Goal: Information Seeking & Learning: Learn about a topic

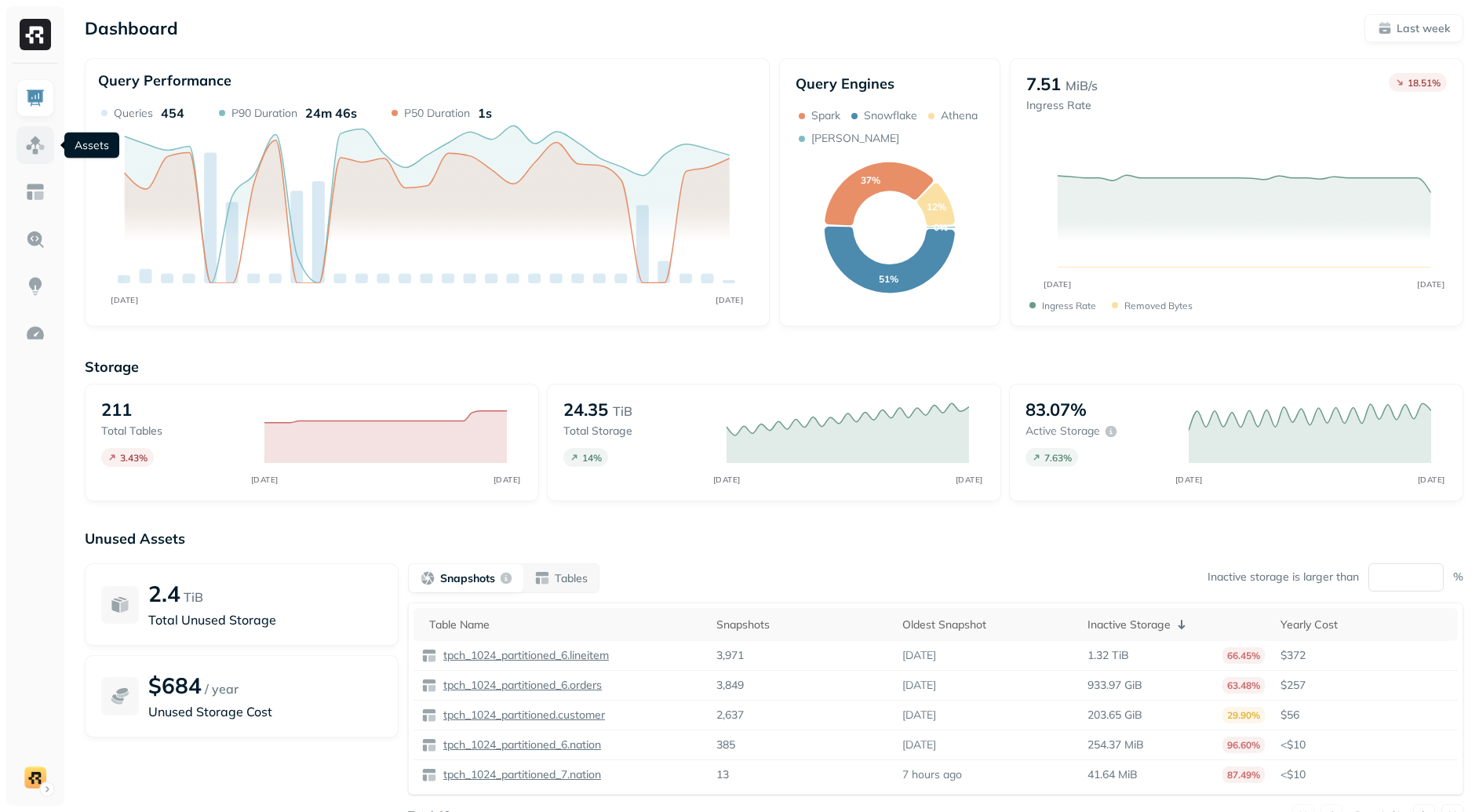
click at [32, 141] on img at bounding box center [34, 145] width 20 height 20
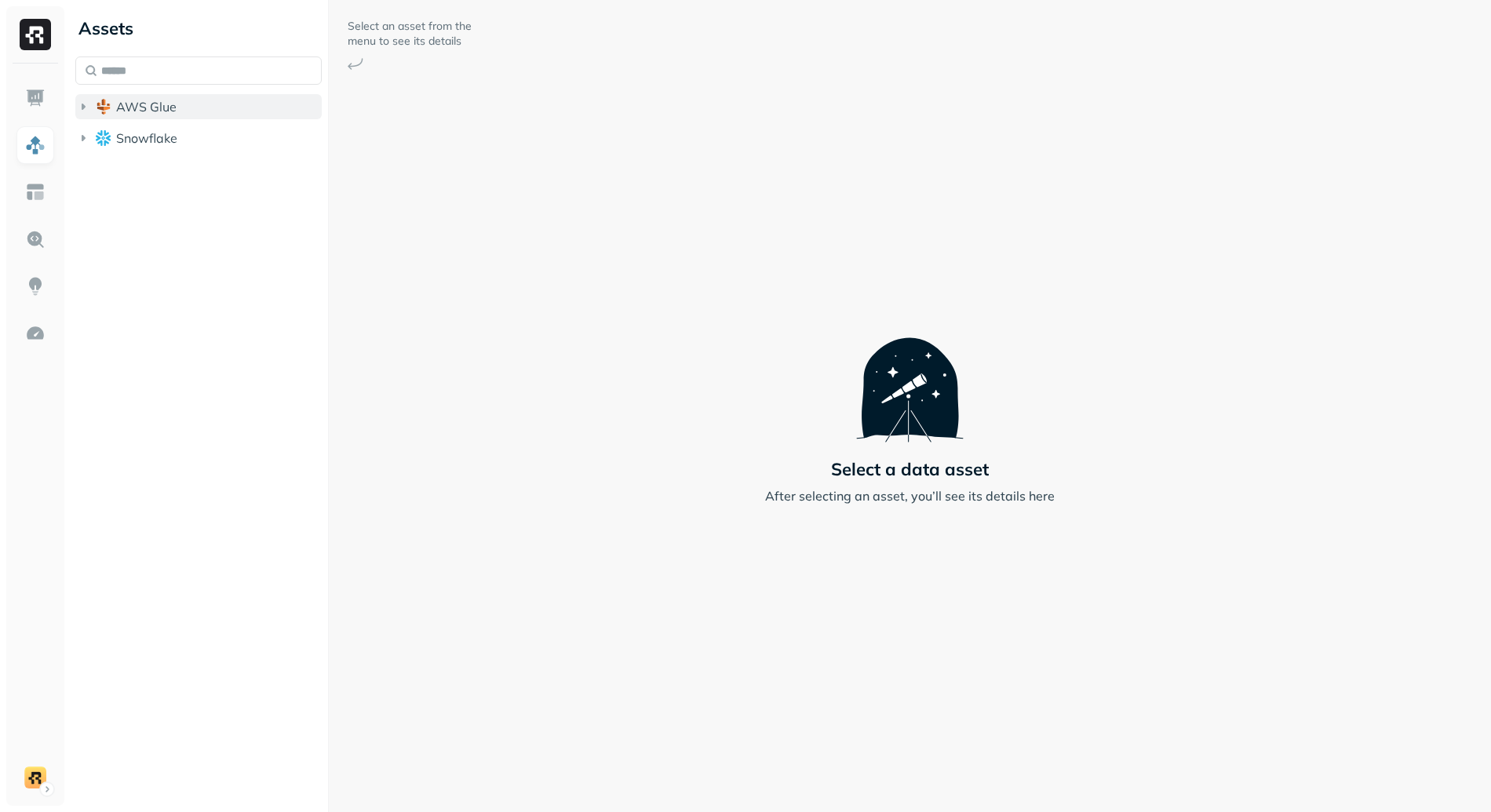
click at [126, 110] on span "AWS Glue" at bounding box center [146, 106] width 60 height 15
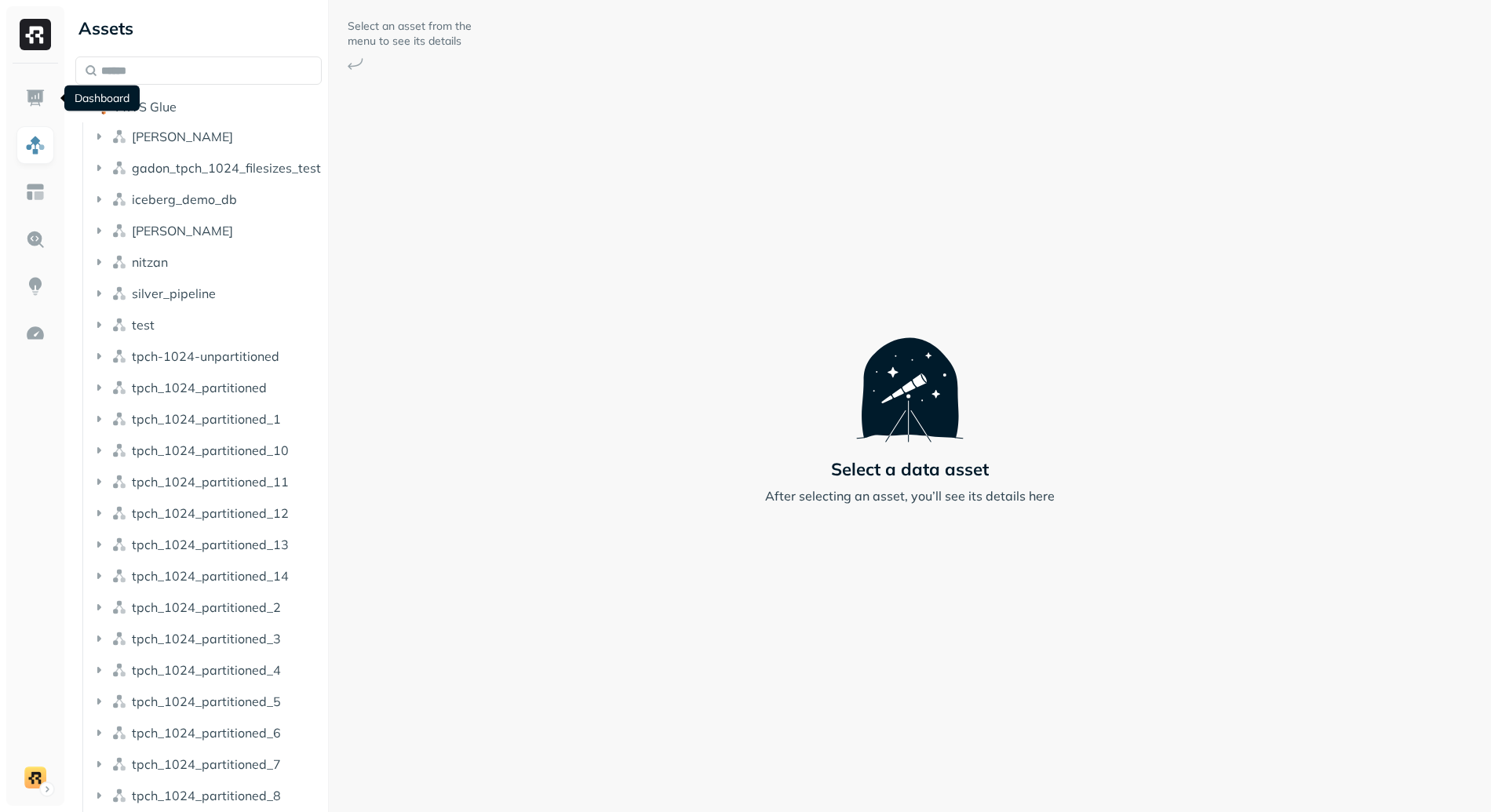
click at [106, 107] on div "Dashboard Dashboard" at bounding box center [102, 98] width 76 height 26
click at [21, 85] on link at bounding box center [34, 98] width 37 height 37
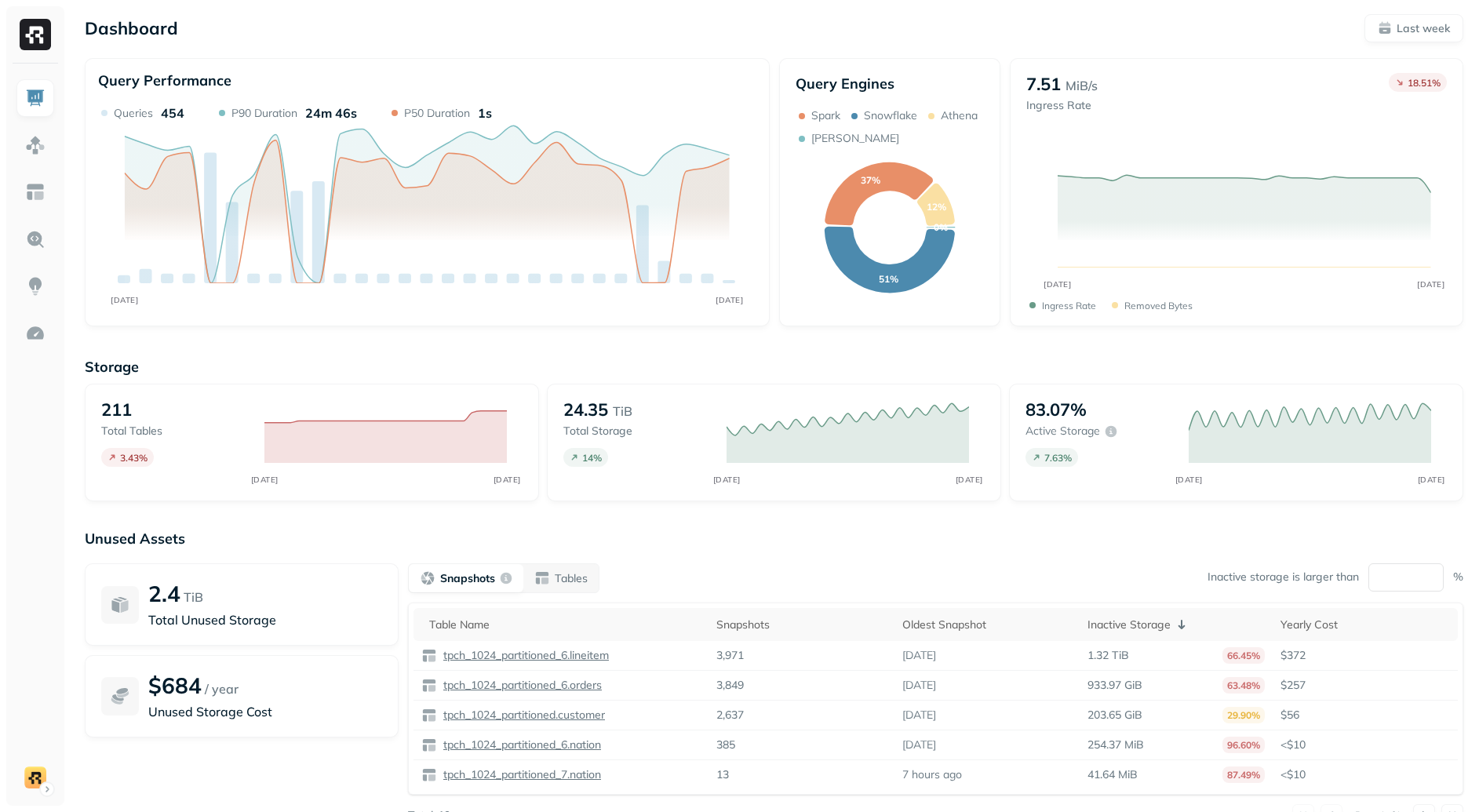
scroll to position [61, 0]
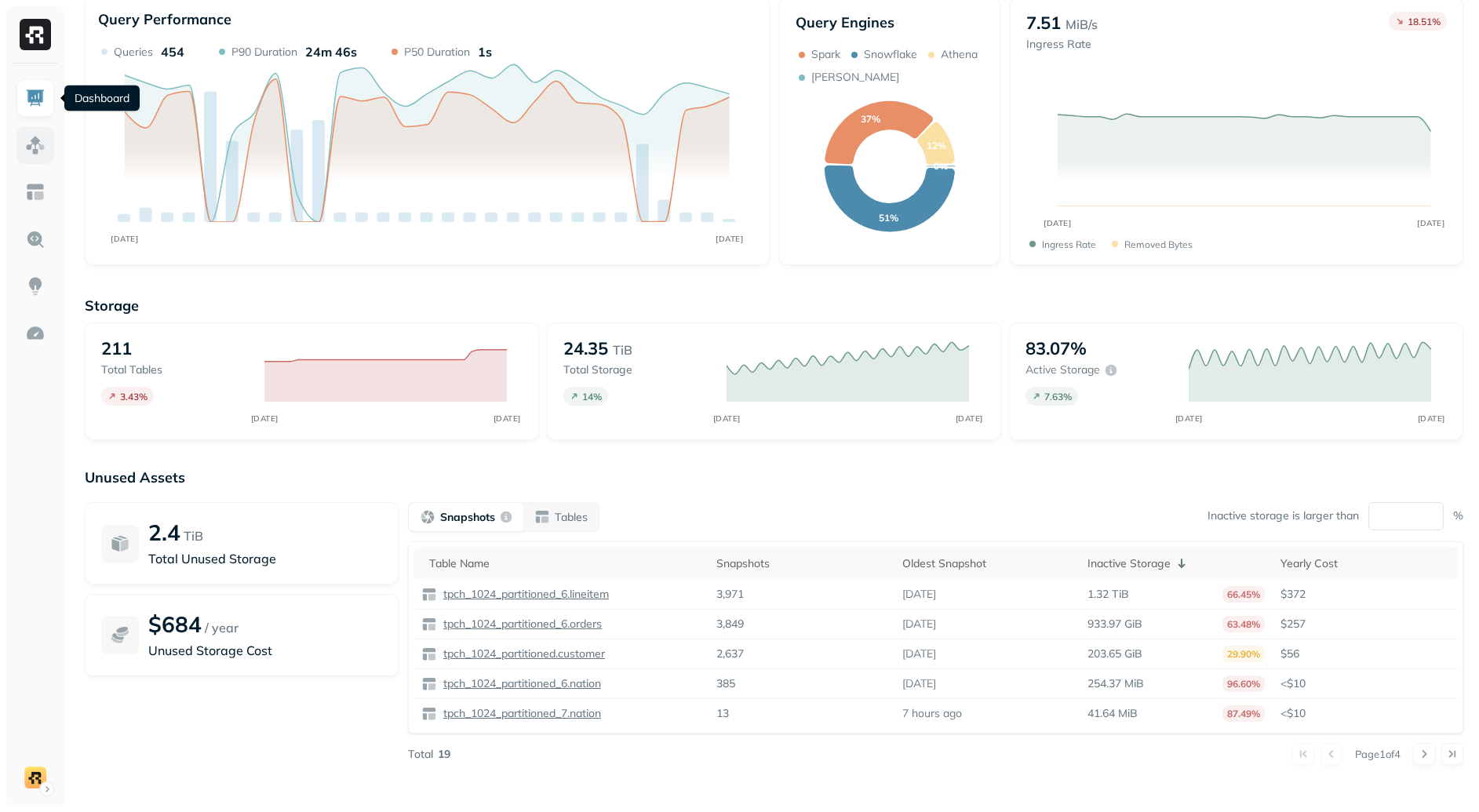
click at [40, 136] on img at bounding box center [34, 145] width 20 height 20
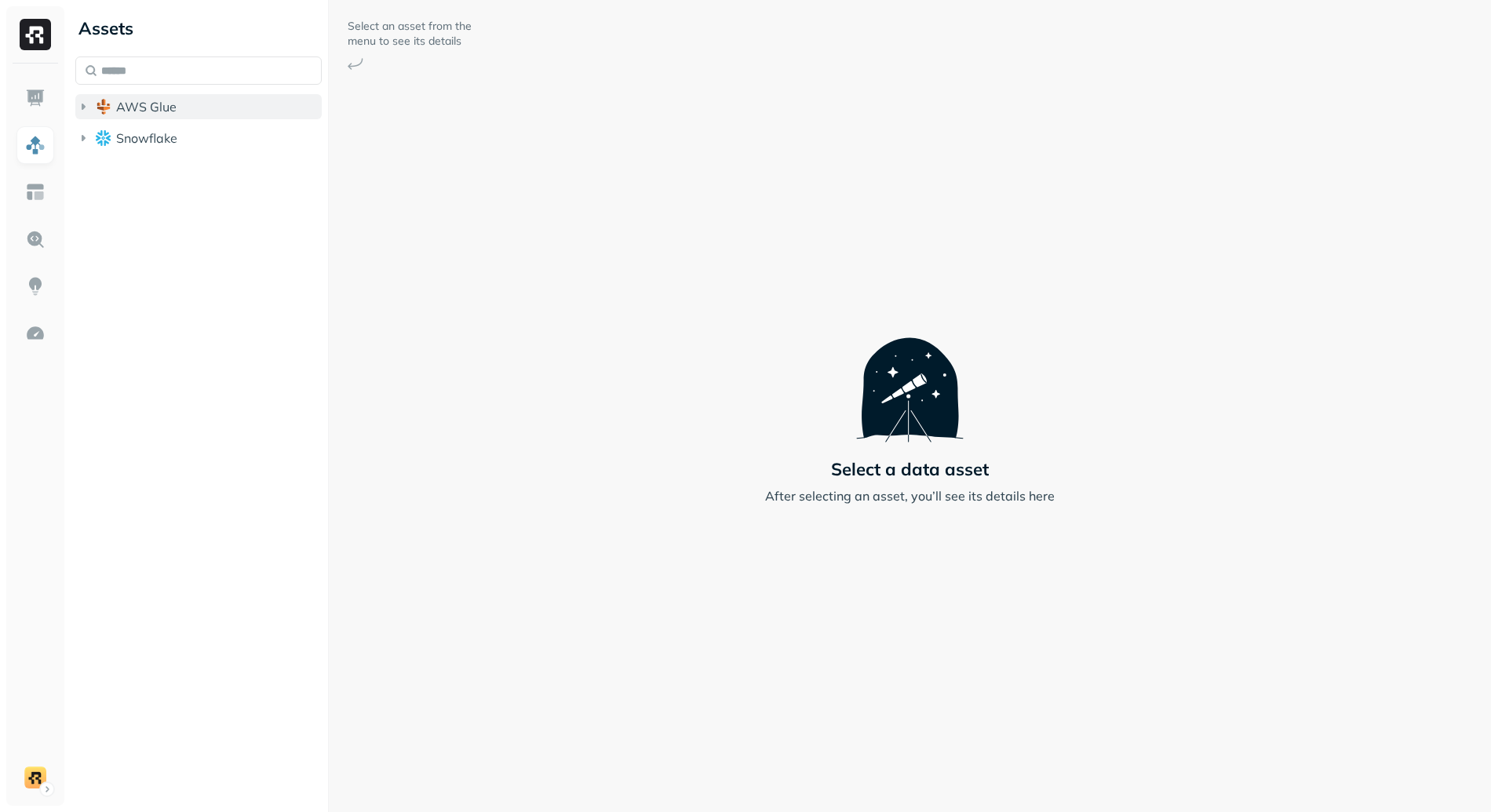
click at [142, 104] on span "AWS Glue" at bounding box center [146, 106] width 60 height 15
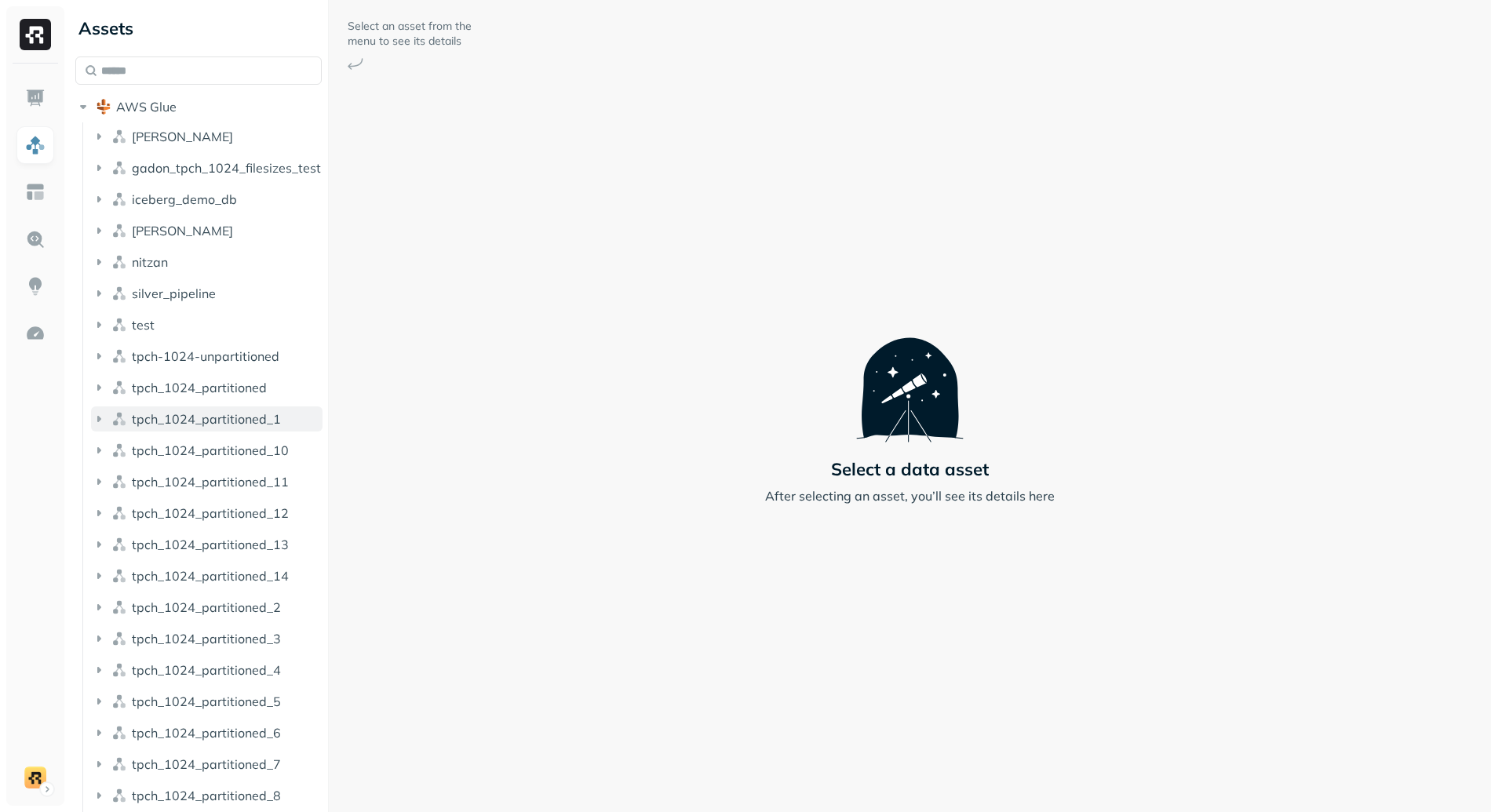
click at [245, 408] on button "tpch_1024_partitioned_1" at bounding box center [207, 418] width 232 height 25
click at [242, 458] on button "Tables ( 9 )" at bounding box center [215, 448] width 216 height 25
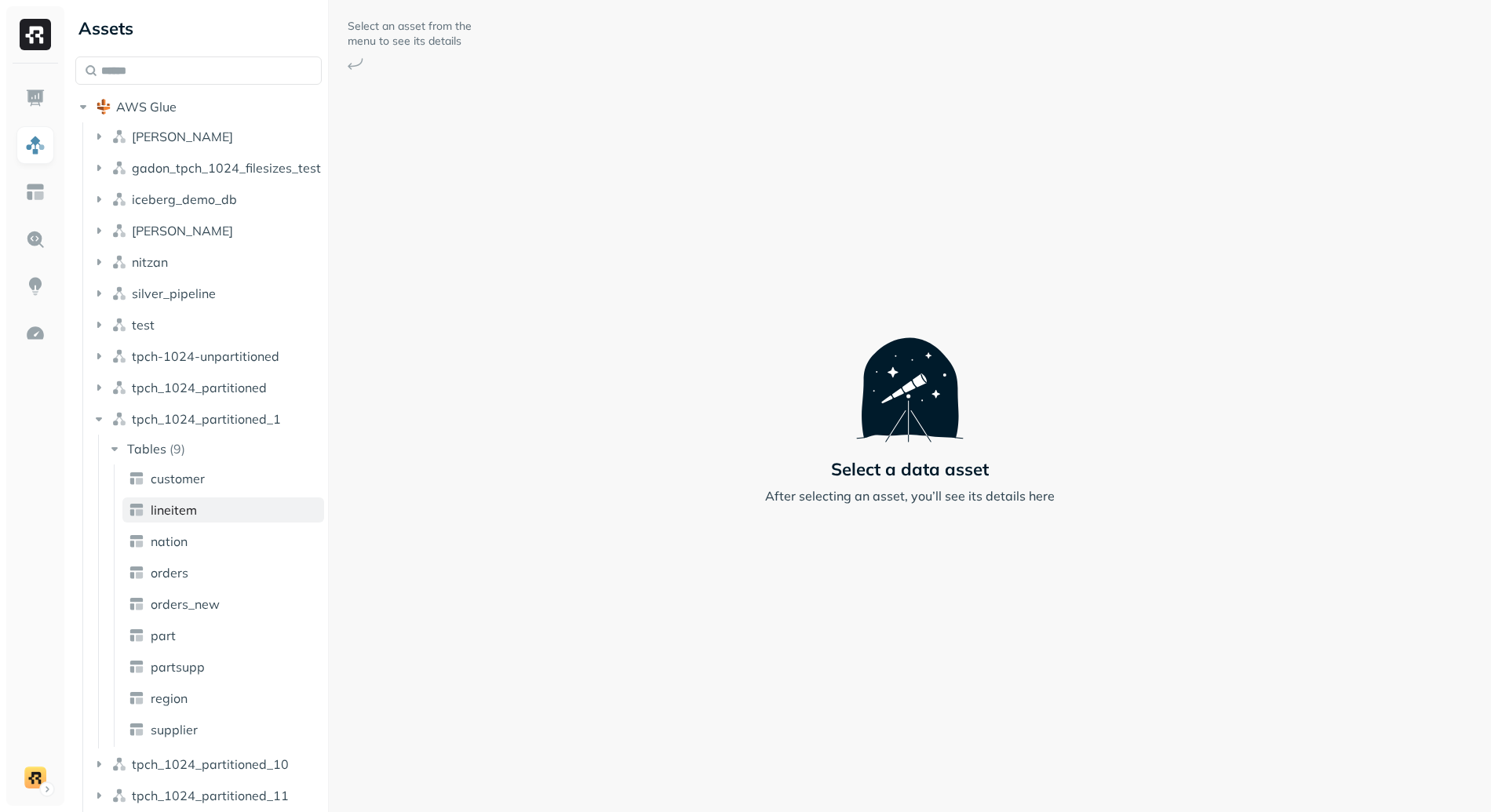
click at [221, 512] on link "lineitem" at bounding box center [223, 509] width 202 height 25
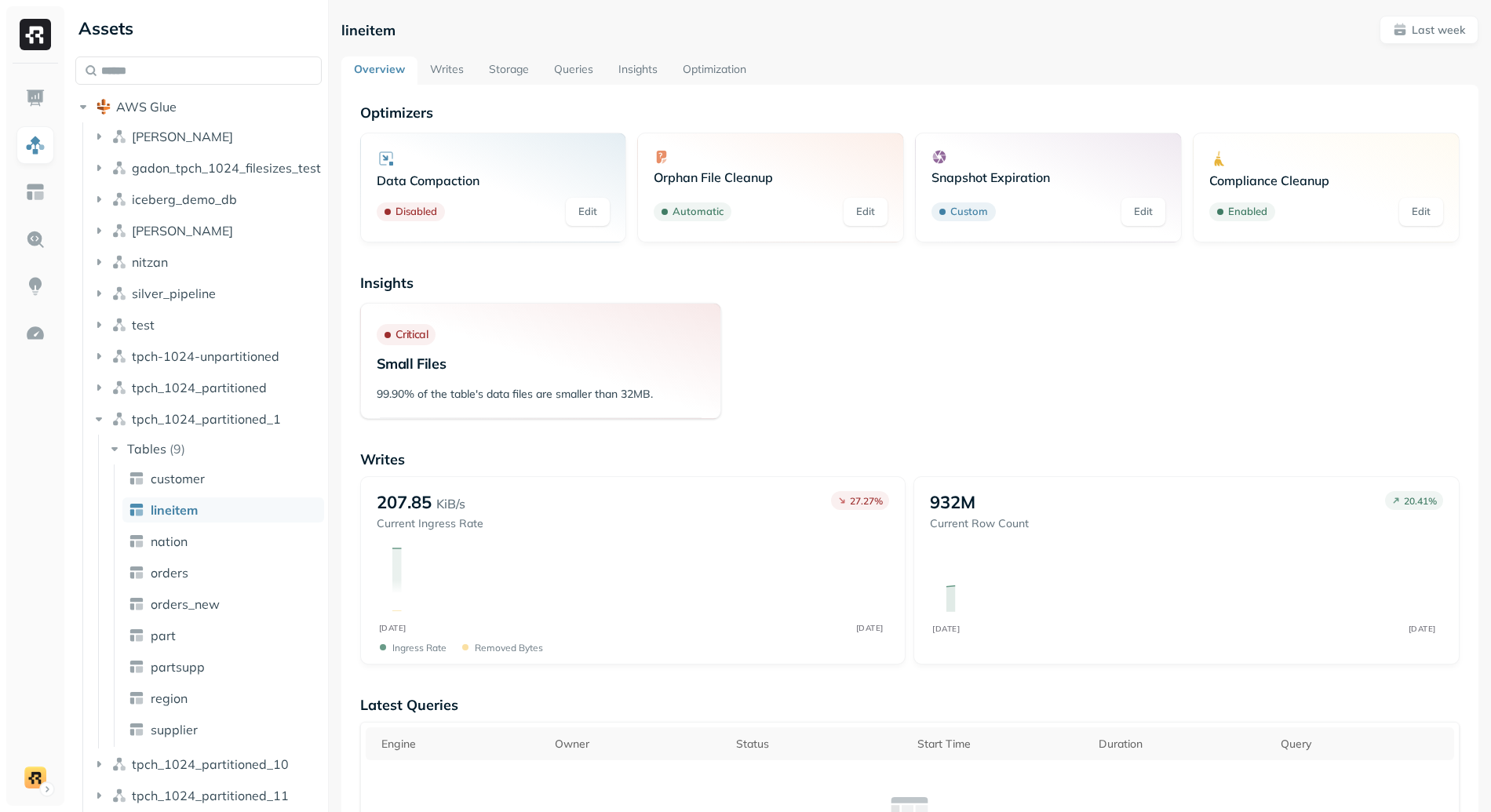
scroll to position [990, 0]
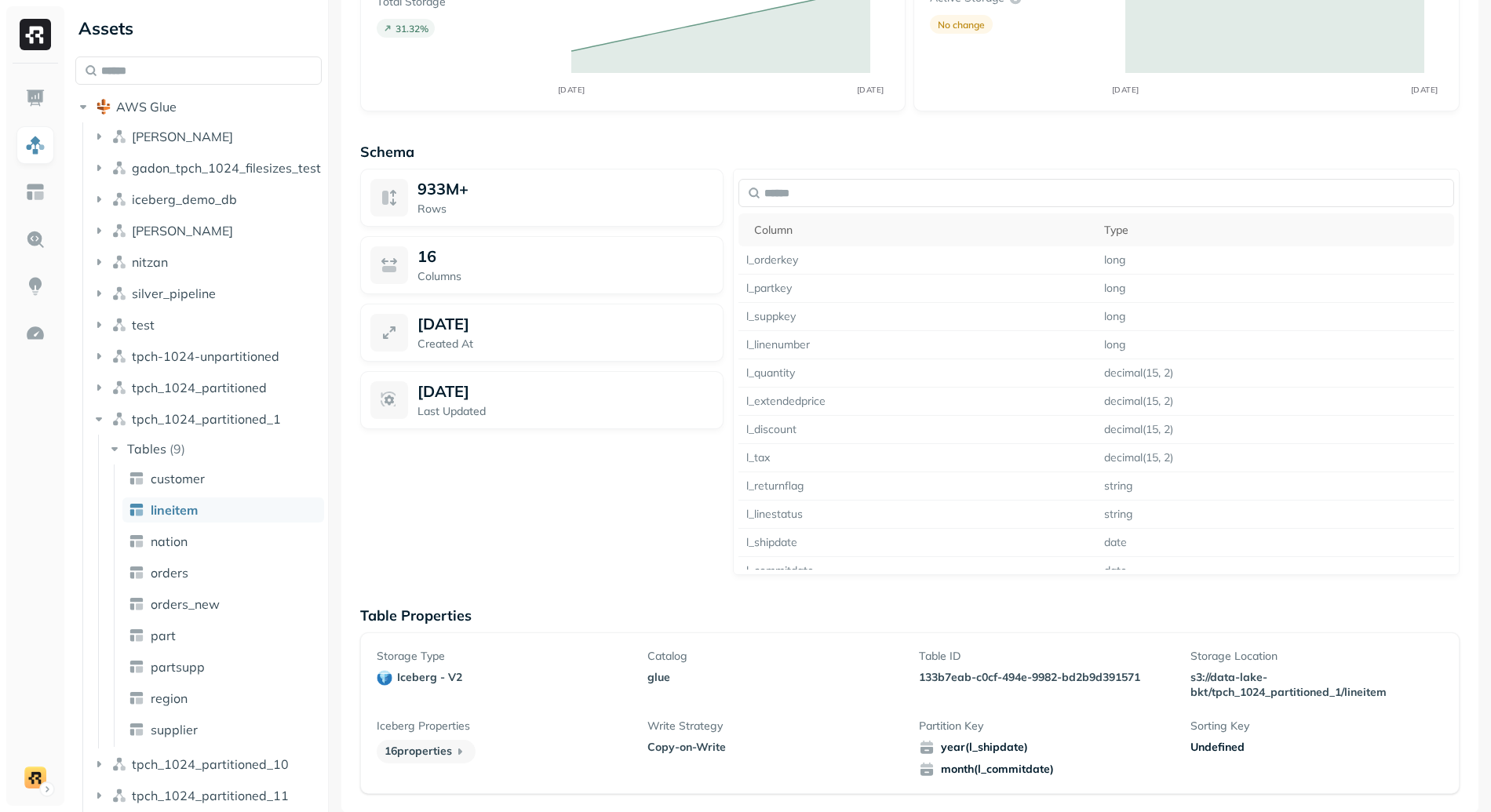
click at [992, 749] on span "year(l_shipdate)" at bounding box center [1045, 748] width 253 height 15
copy span "l_shipdate"
click at [763, 306] on td "l_suppkey" at bounding box center [917, 316] width 358 height 28
click at [774, 317] on td "l_suppkey" at bounding box center [917, 316] width 358 height 28
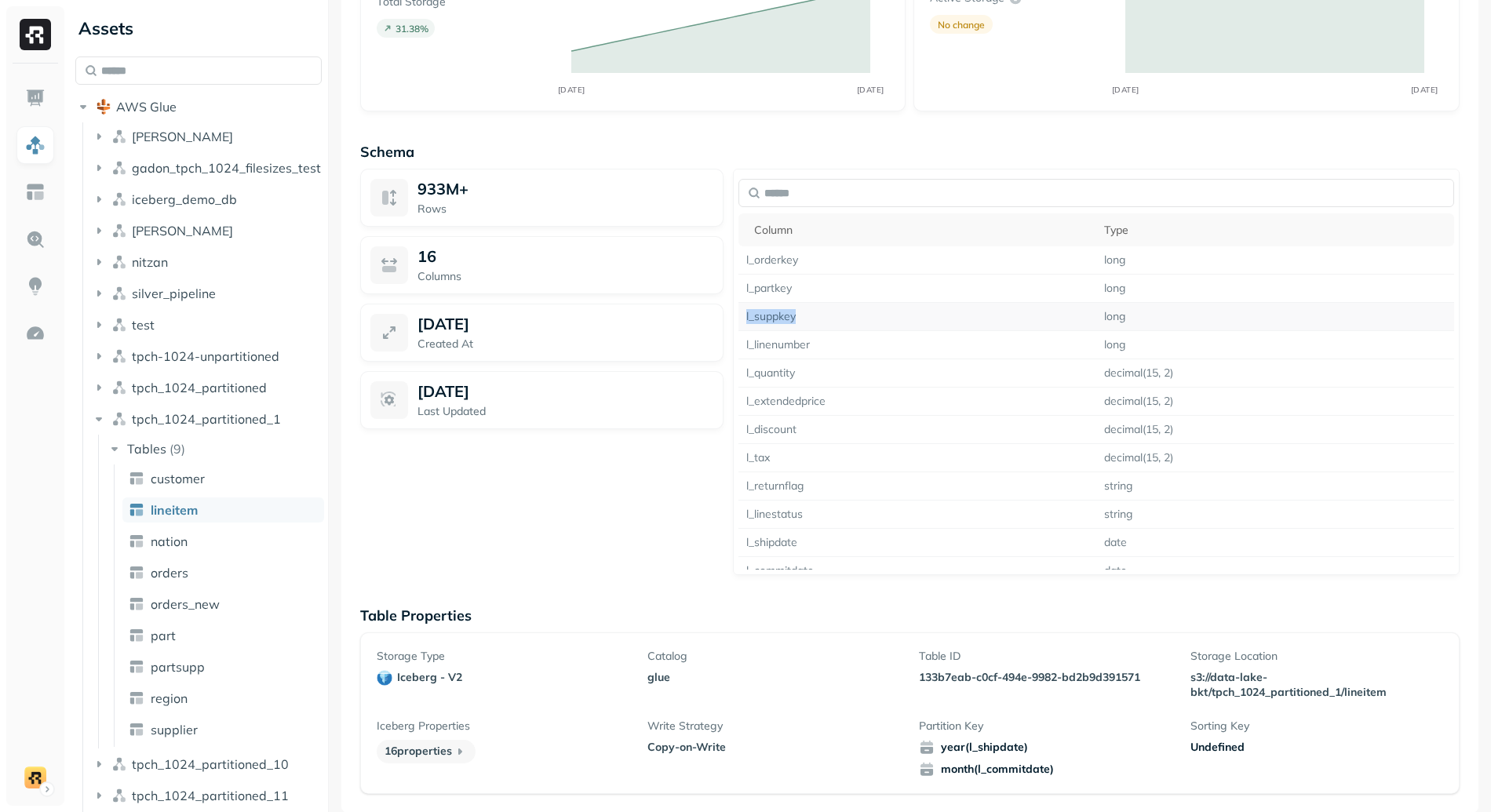
click at [774, 317] on td "l_suppkey" at bounding box center [917, 316] width 358 height 28
copy td "l_suppkey"
click at [529, 507] on div "933M+ Rows 16 Columns [DATE] Created At [DATE] Last Updated" at bounding box center [541, 372] width 363 height 406
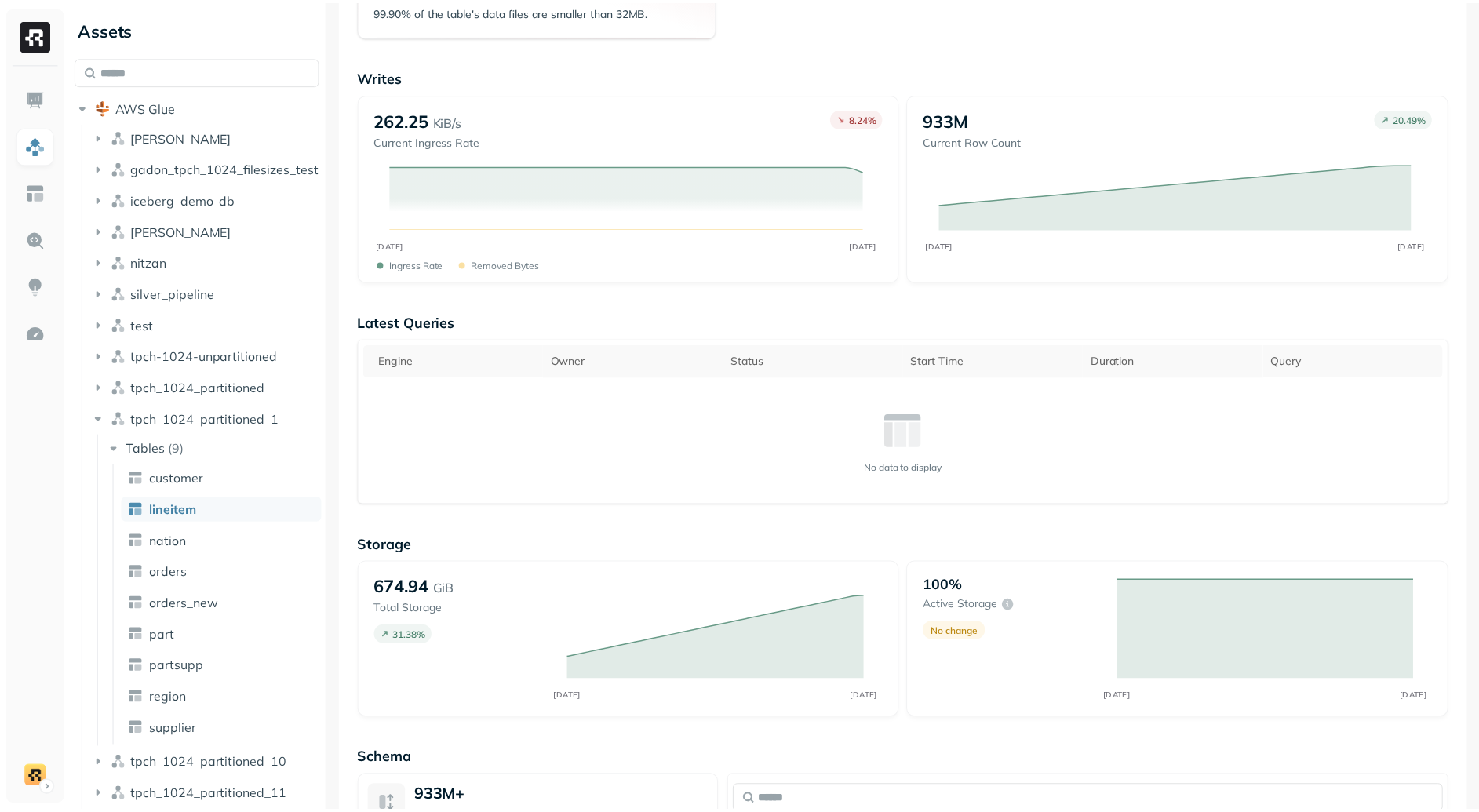
scroll to position [0, 0]
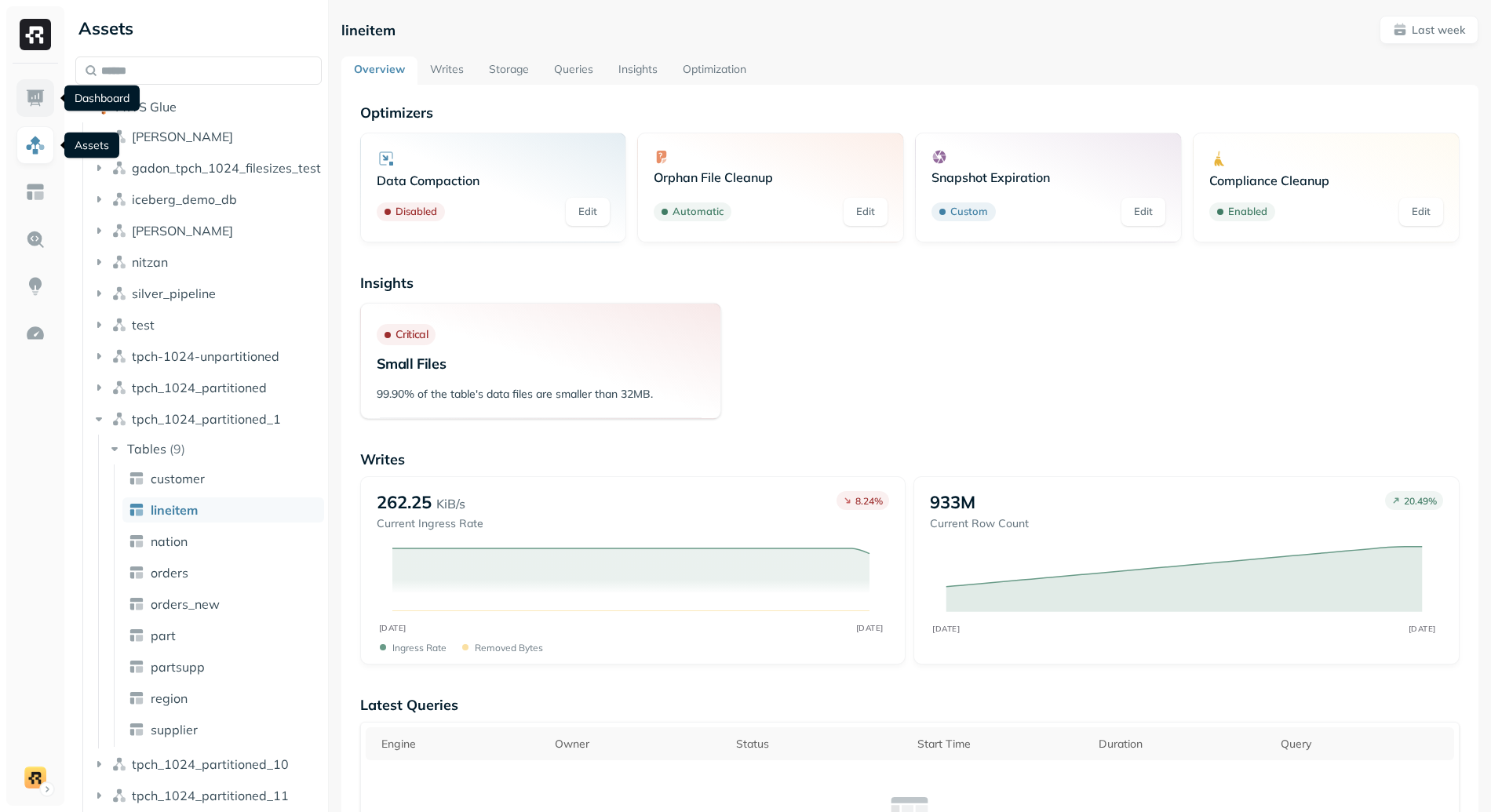
click at [34, 102] on img at bounding box center [34, 98] width 20 height 20
